Goal: Task Accomplishment & Management: Manage account settings

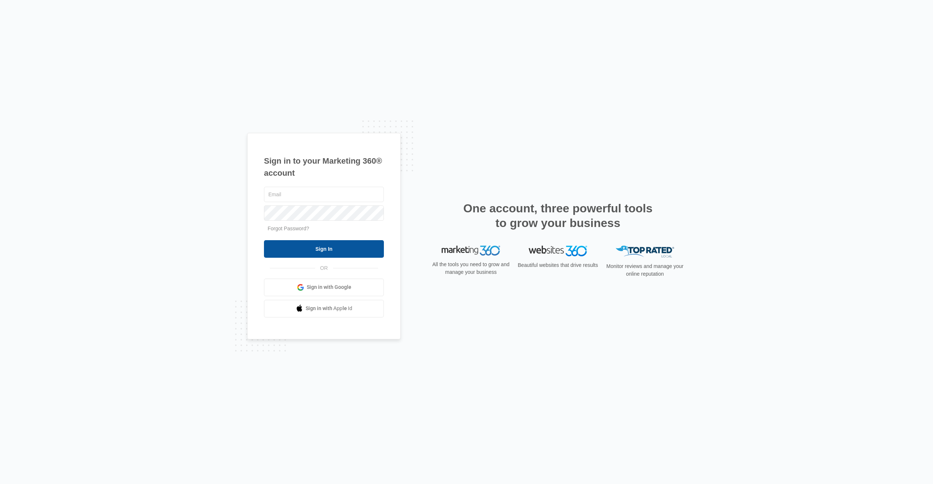
type input "[EMAIL_ADDRESS][DOMAIN_NAME]"
click at [307, 251] on input "Sign In" at bounding box center [324, 249] width 120 height 18
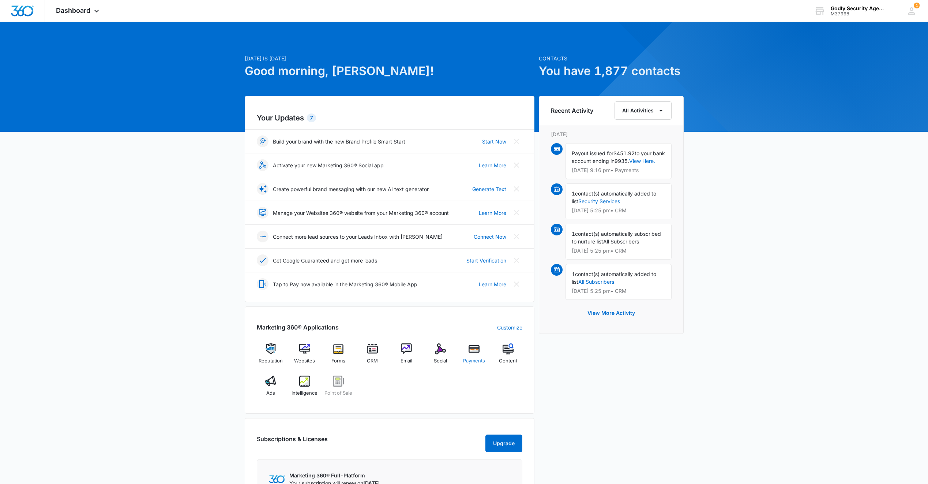
click at [467, 350] on div "Payments" at bounding box center [474, 356] width 28 height 26
